Goal: Find specific page/section: Find specific page/section

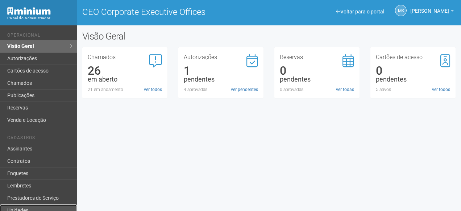
click at [35, 210] on link "Unidades" at bounding box center [38, 211] width 77 height 12
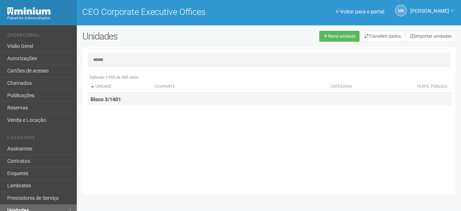
type input "******"
click at [118, 98] on strong "Bloco 3/1401" at bounding box center [106, 100] width 30 height 6
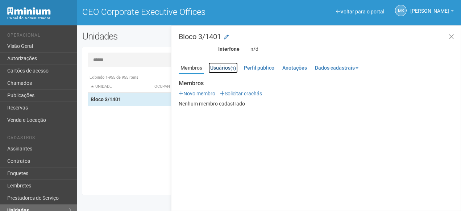
click at [226, 67] on link "Usuários (1)" at bounding box center [223, 67] width 29 height 11
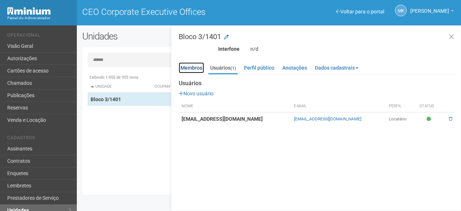
click at [183, 67] on link "Membros" at bounding box center [191, 67] width 25 height 11
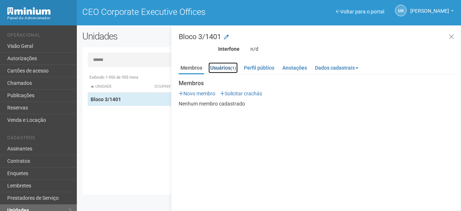
click at [216, 66] on link "Usuários (1)" at bounding box center [223, 67] width 29 height 11
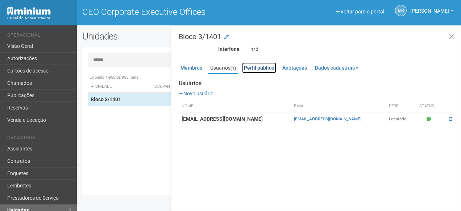
click at [260, 67] on link "Perfil público" at bounding box center [259, 67] width 34 height 11
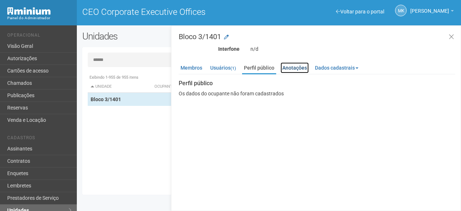
click at [288, 69] on link "Anotações" at bounding box center [295, 67] width 28 height 11
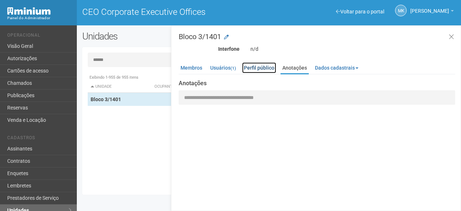
click at [255, 67] on link "Perfil público" at bounding box center [259, 67] width 34 height 11
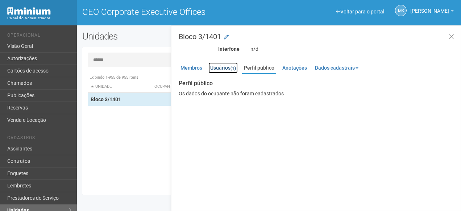
click at [214, 68] on link "Usuários (1)" at bounding box center [223, 67] width 29 height 11
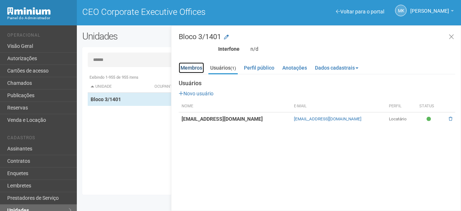
click at [190, 69] on link "Membros" at bounding box center [191, 67] width 25 height 11
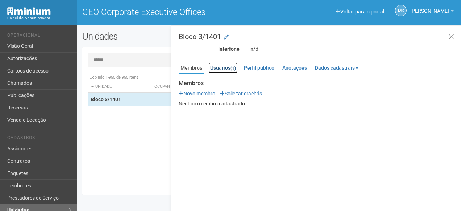
click at [218, 69] on link "Usuários (1)" at bounding box center [223, 67] width 29 height 11
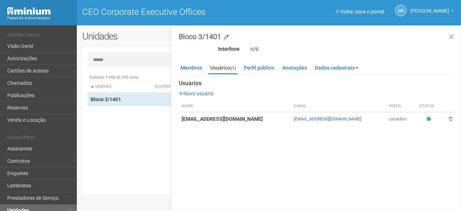
click at [423, 12] on span "[PERSON_NAME]" at bounding box center [430, 7] width 39 height 13
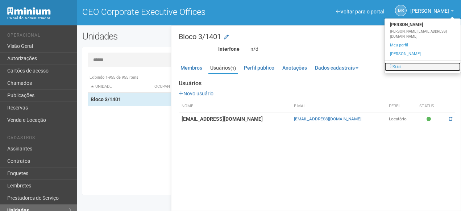
click at [421, 63] on link "Sair" at bounding box center [423, 66] width 76 height 9
